Goal: Find specific fact: Find specific fact

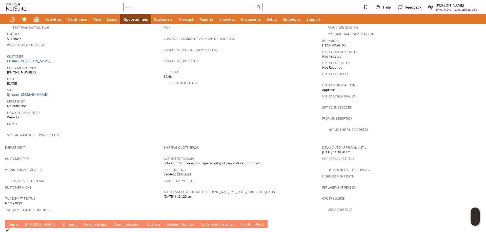
scroll to position [278, 0]
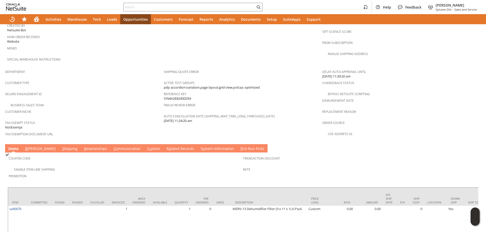
click at [112, 146] on link "C ommunication" at bounding box center [126, 149] width 29 height 6
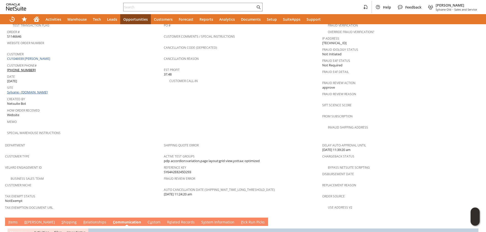
scroll to position [202, 0]
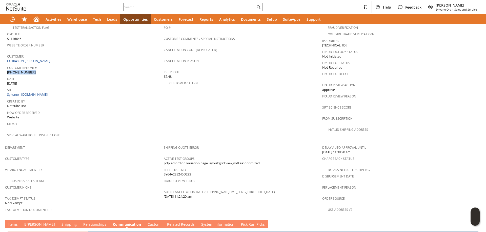
drag, startPoint x: 39, startPoint y: 62, endPoint x: 41, endPoint y: 66, distance: 4.3
click at [41, 66] on div "Customer Phone# (864) 420-3256" at bounding box center [84, 69] width 154 height 11
copy div "(864) 420-3256"
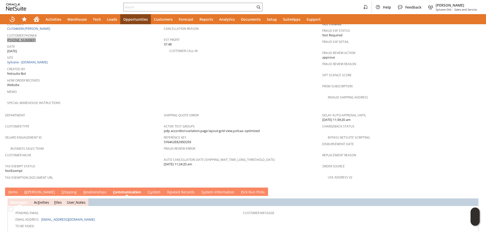
scroll to position [253, 0]
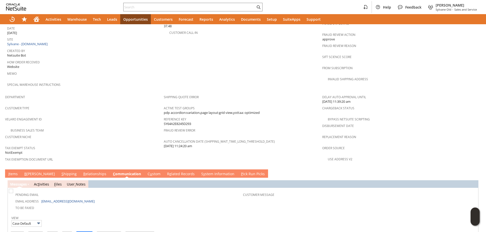
click at [60, 172] on link "S hipping" at bounding box center [69, 175] width 18 height 6
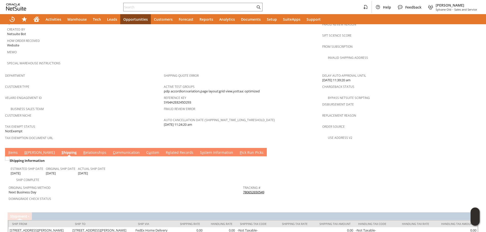
scroll to position [291, 0]
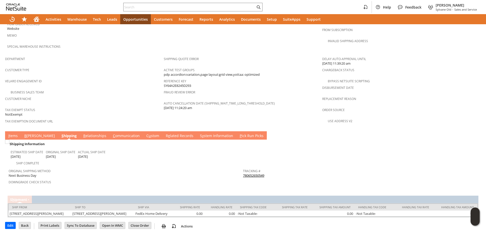
click at [28, 134] on link "B illing" at bounding box center [39, 137] width 33 height 6
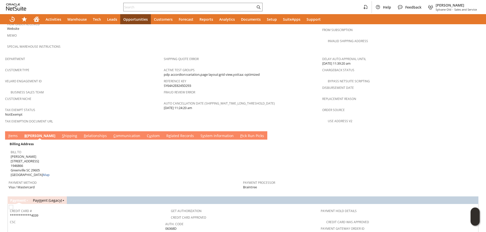
scroll to position [342, 0]
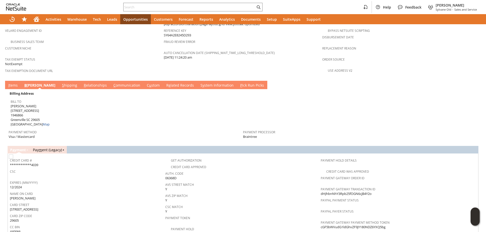
click at [12, 104] on span "Joseph Suddeth 122 Rockwood Dr 1946866 Greenville SC 29605 United States Map" at bounding box center [30, 115] width 39 height 23
drag, startPoint x: 12, startPoint y: 100, endPoint x: 37, endPoint y: 100, distance: 25.6
click at [37, 104] on span "Joseph Suddeth 122 Rockwood Dr 1946866 Greenville SC 29605 United States Map" at bounding box center [30, 115] width 39 height 23
copy span "122 Rockwood Dr"
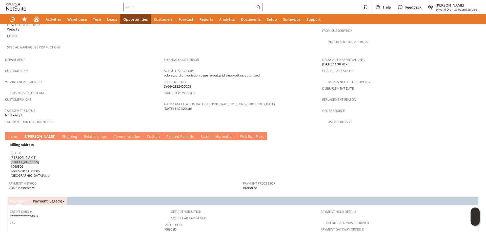
scroll to position [215, 0]
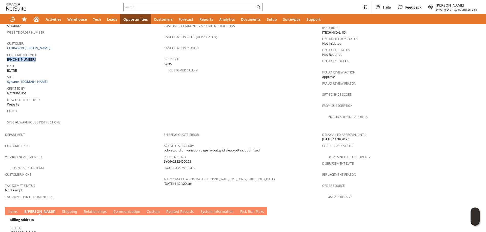
drag, startPoint x: 38, startPoint y: 50, endPoint x: 26, endPoint y: 54, distance: 13.0
click at [40, 53] on div "Customer Phone# (864) 420-3256" at bounding box center [84, 56] width 154 height 11
copy div "(864) 420-3256"
drag, startPoint x: 12, startPoint y: 204, endPoint x: 25, endPoint y: 200, distance: 13.5
click at [12, 209] on link "I tems" at bounding box center [13, 212] width 12 height 6
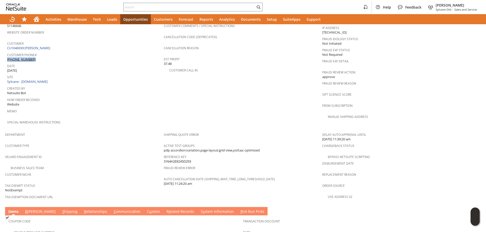
scroll to position [320, 0]
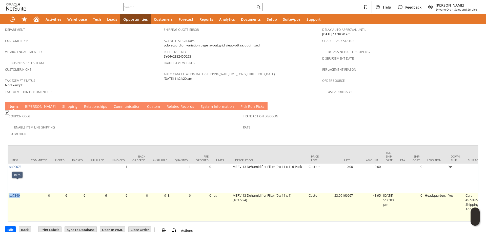
drag, startPoint x: 23, startPoint y: 184, endPoint x: 9, endPoint y: 187, distance: 14.0
click at [9, 193] on td "sa7349" at bounding box center [17, 207] width 19 height 29
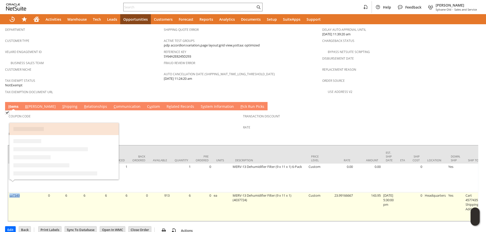
copy link "sa7349"
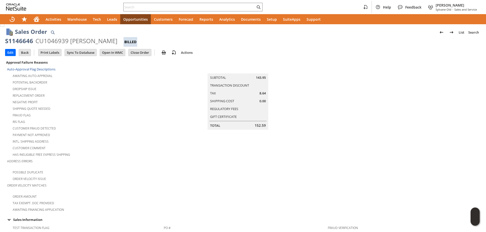
scroll to position [0, 0]
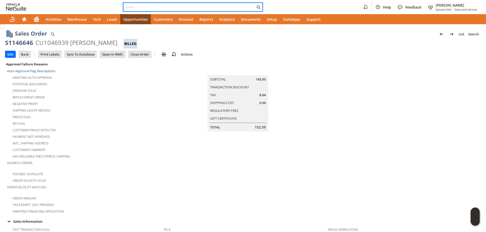
paste input "2152251863"
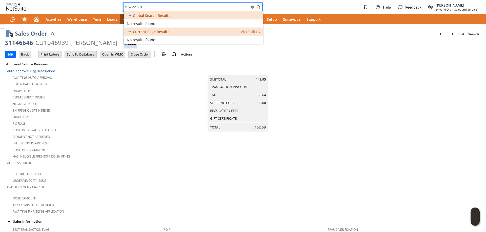
type input "2152251863"
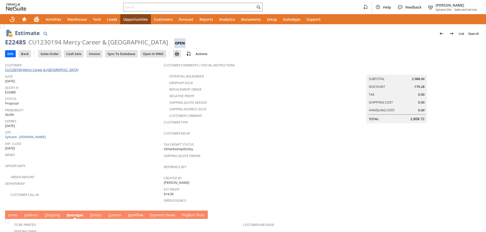
click at [52, 70] on link "CU1230194 Mercy Career & [GEOGRAPHIC_DATA]" at bounding box center [42, 70] width 75 height 5
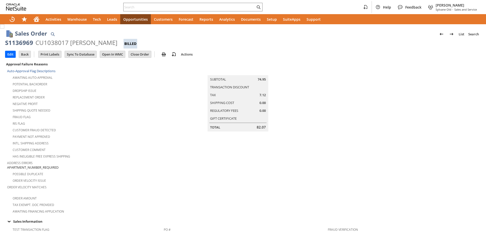
scroll to position [278, 0]
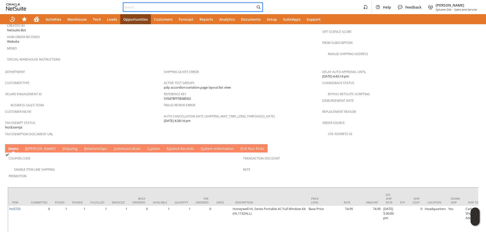
paste input "8324531298"
type input "8324531298"
